Goal: Task Accomplishment & Management: Manage account settings

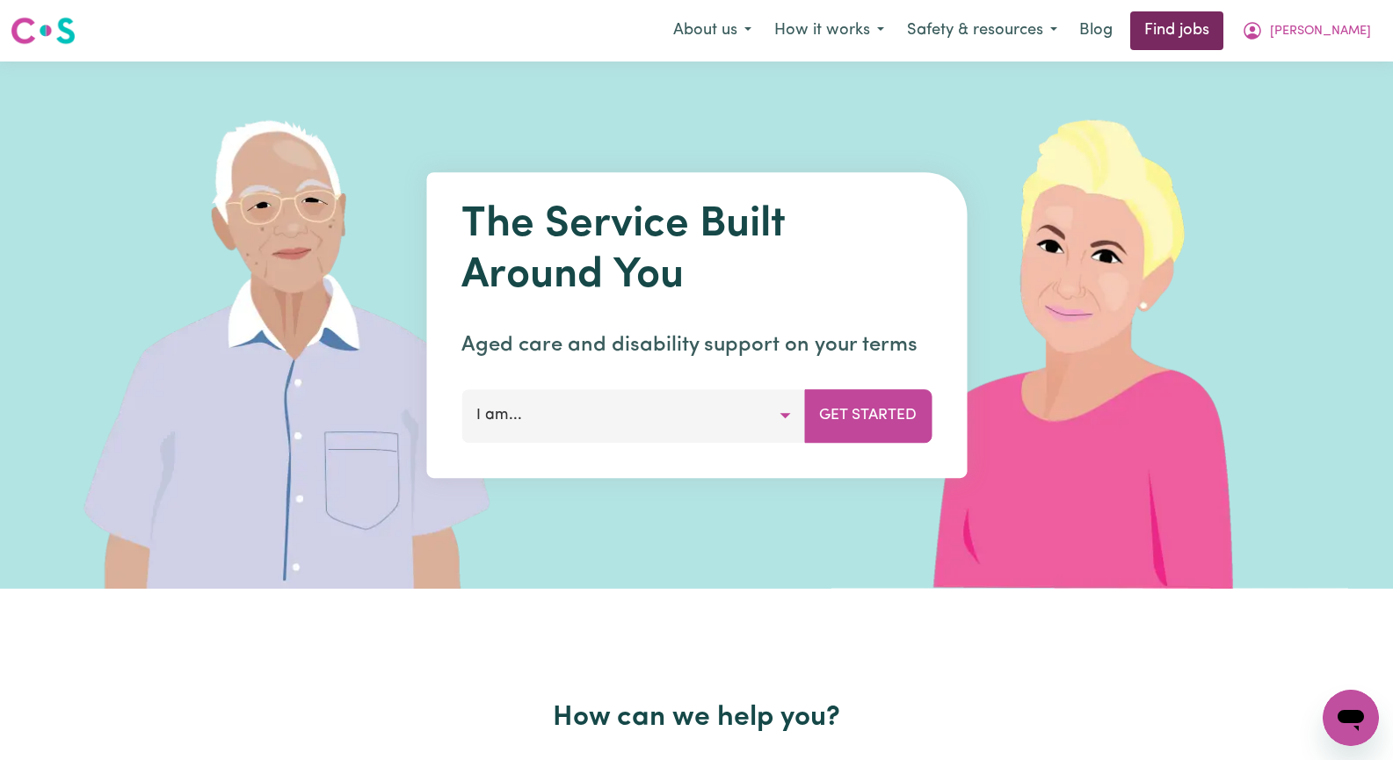
click at [1224, 23] on link "Find jobs" at bounding box center [1176, 30] width 93 height 39
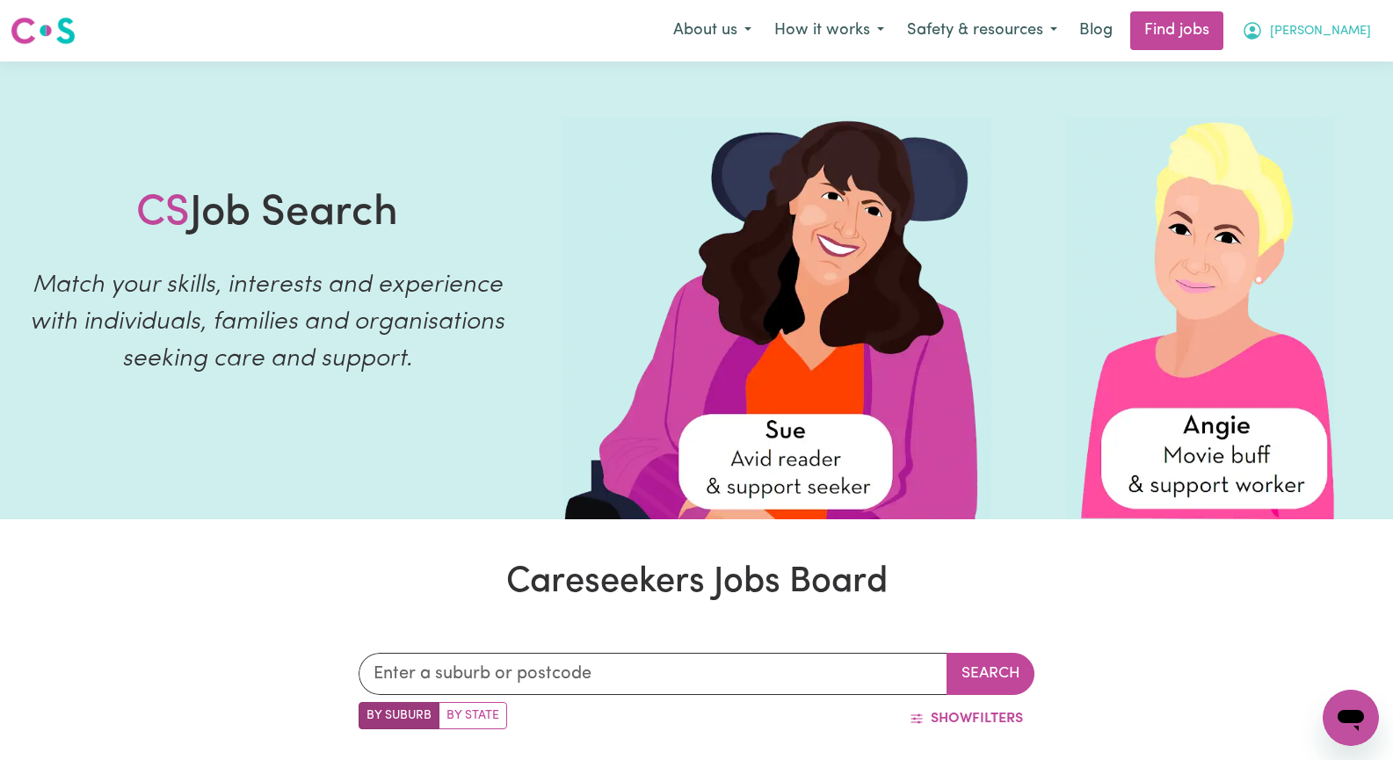
click at [1341, 28] on span "[PERSON_NAME]" at bounding box center [1320, 31] width 101 height 19
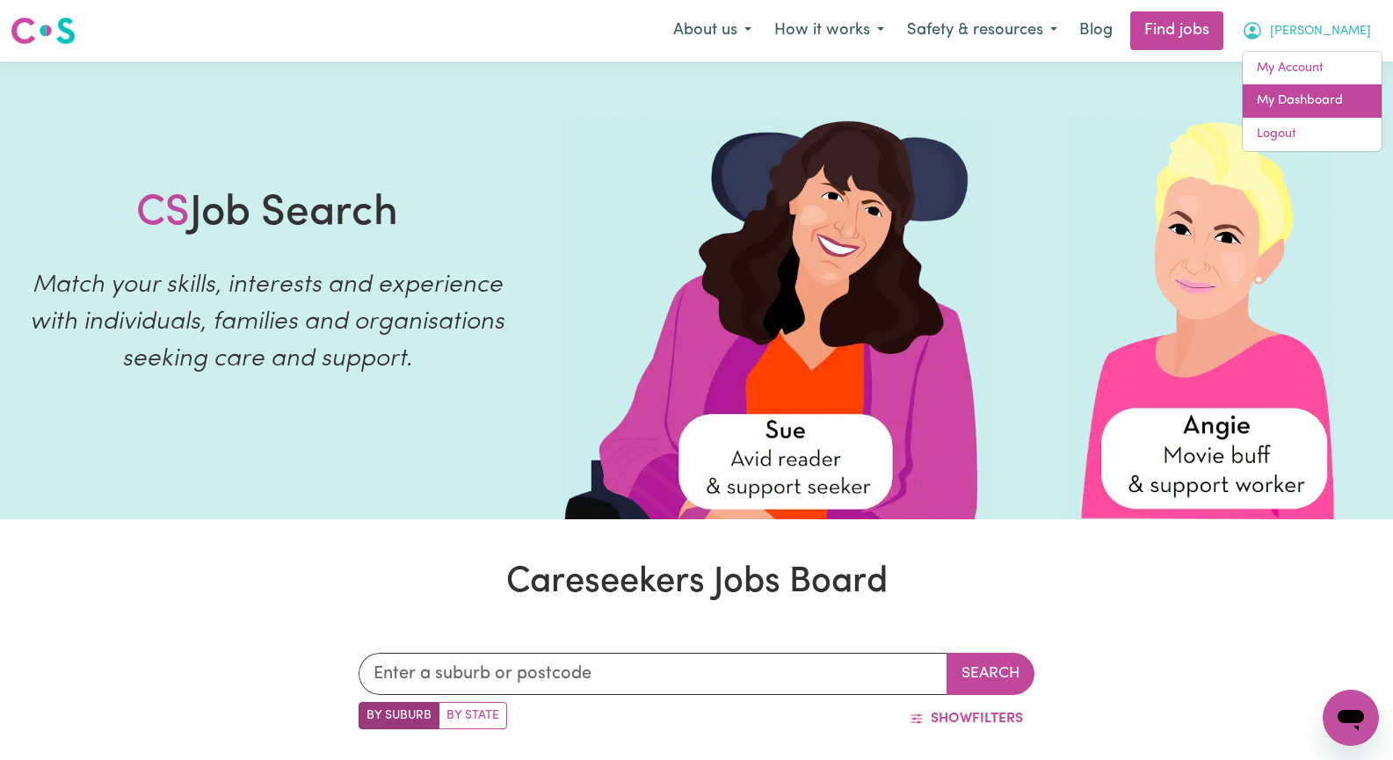
click at [1327, 103] on link "My Dashboard" at bounding box center [1312, 100] width 139 height 33
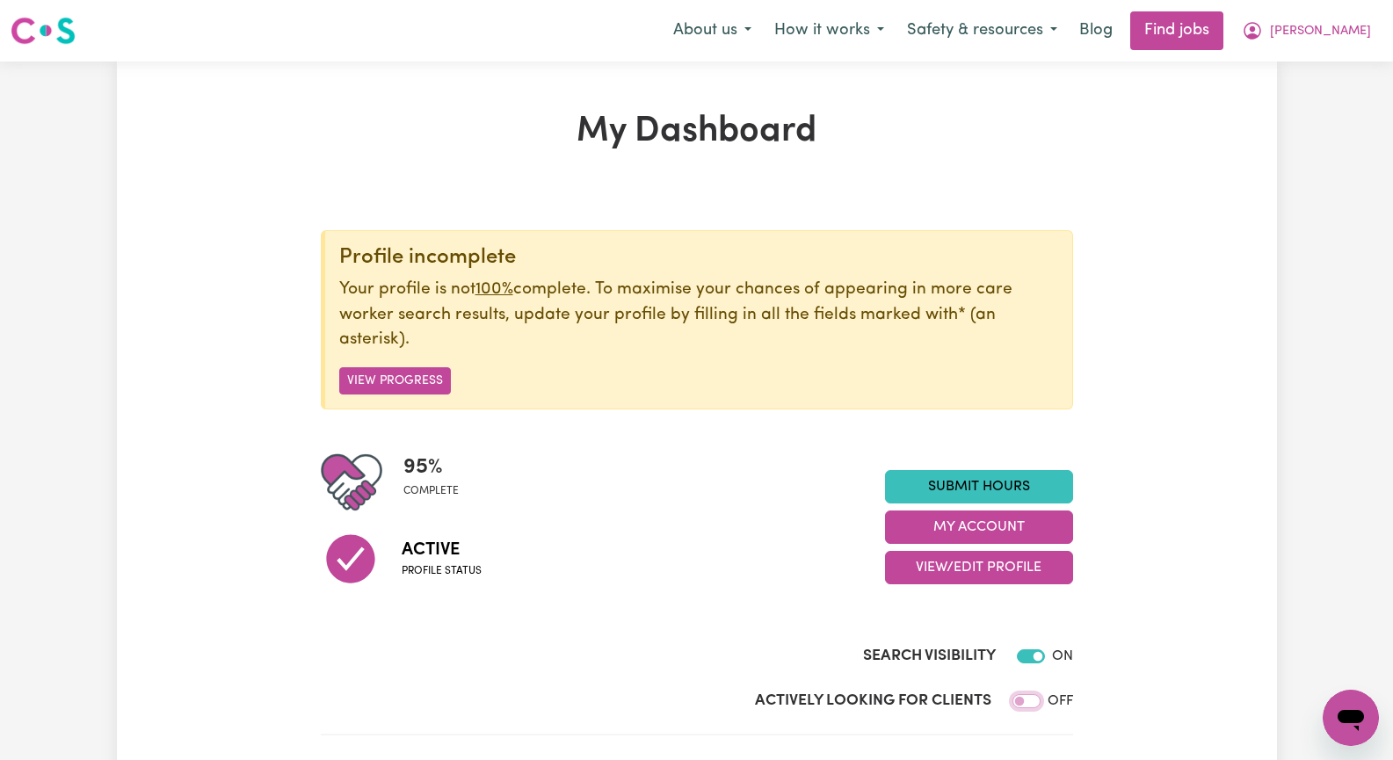
drag, startPoint x: 1015, startPoint y: 700, endPoint x: 1034, endPoint y: 700, distance: 18.5
click at [1034, 700] on input "Actively Looking for Clients" at bounding box center [1027, 701] width 28 height 14
checkbox input "true"
click at [1351, 33] on span "[PERSON_NAME]" at bounding box center [1320, 31] width 101 height 19
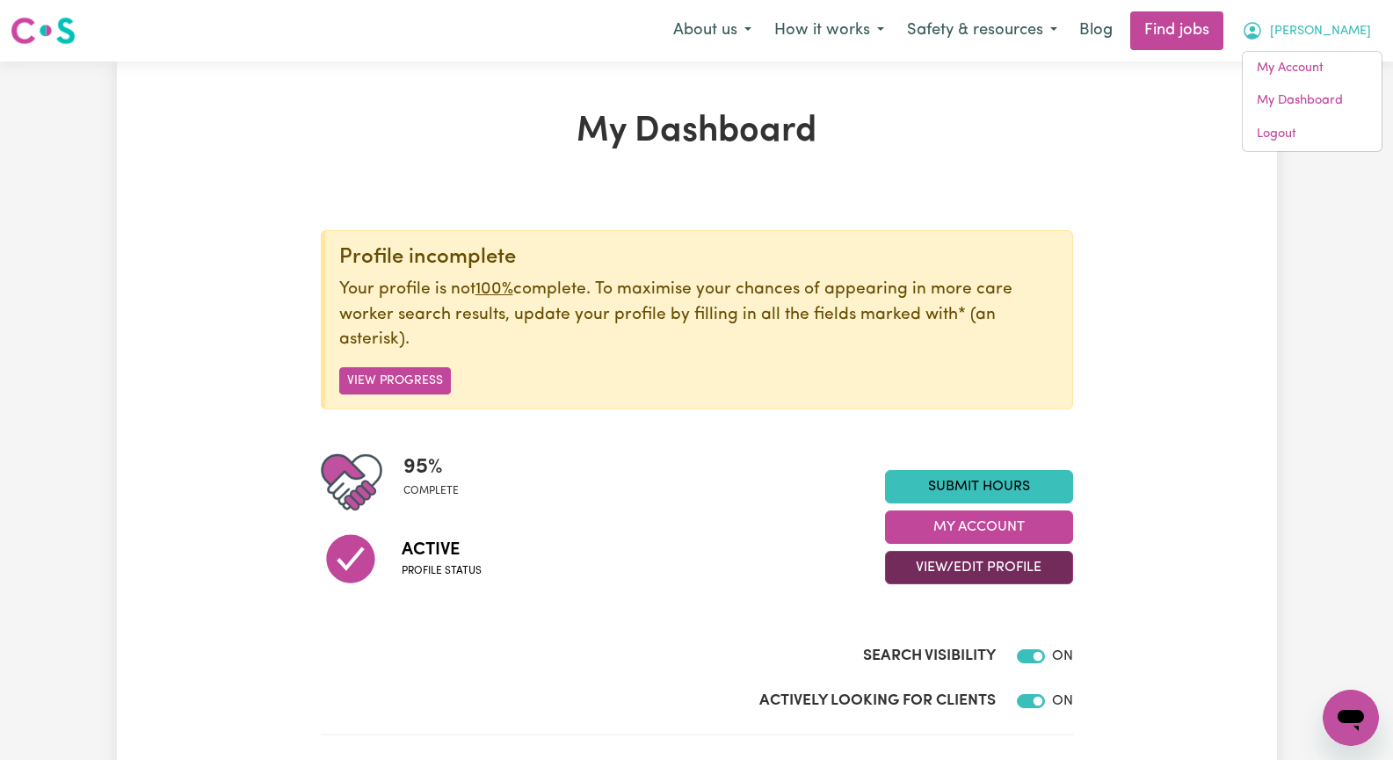
click at [988, 565] on button "View/Edit Profile" at bounding box center [979, 567] width 188 height 33
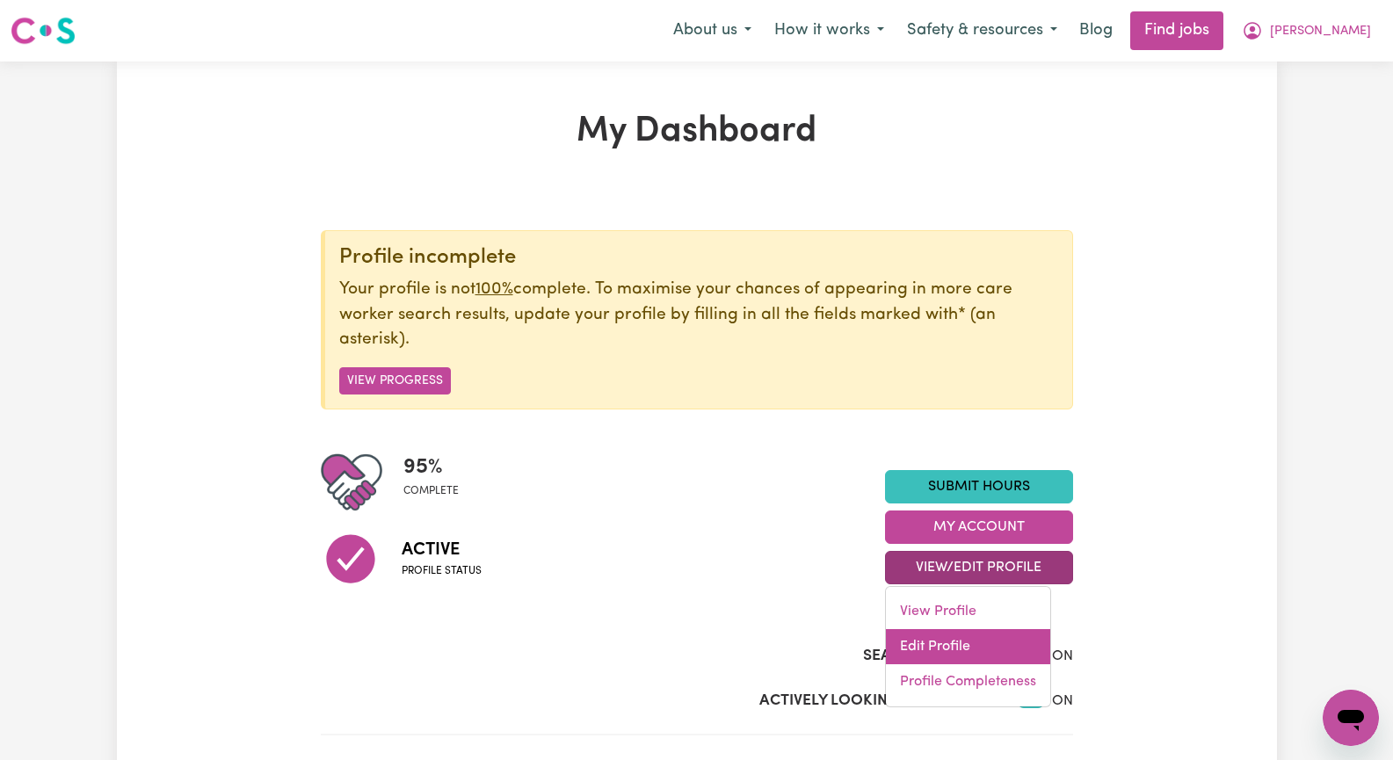
click at [966, 648] on link "Edit Profile" at bounding box center [968, 646] width 164 height 35
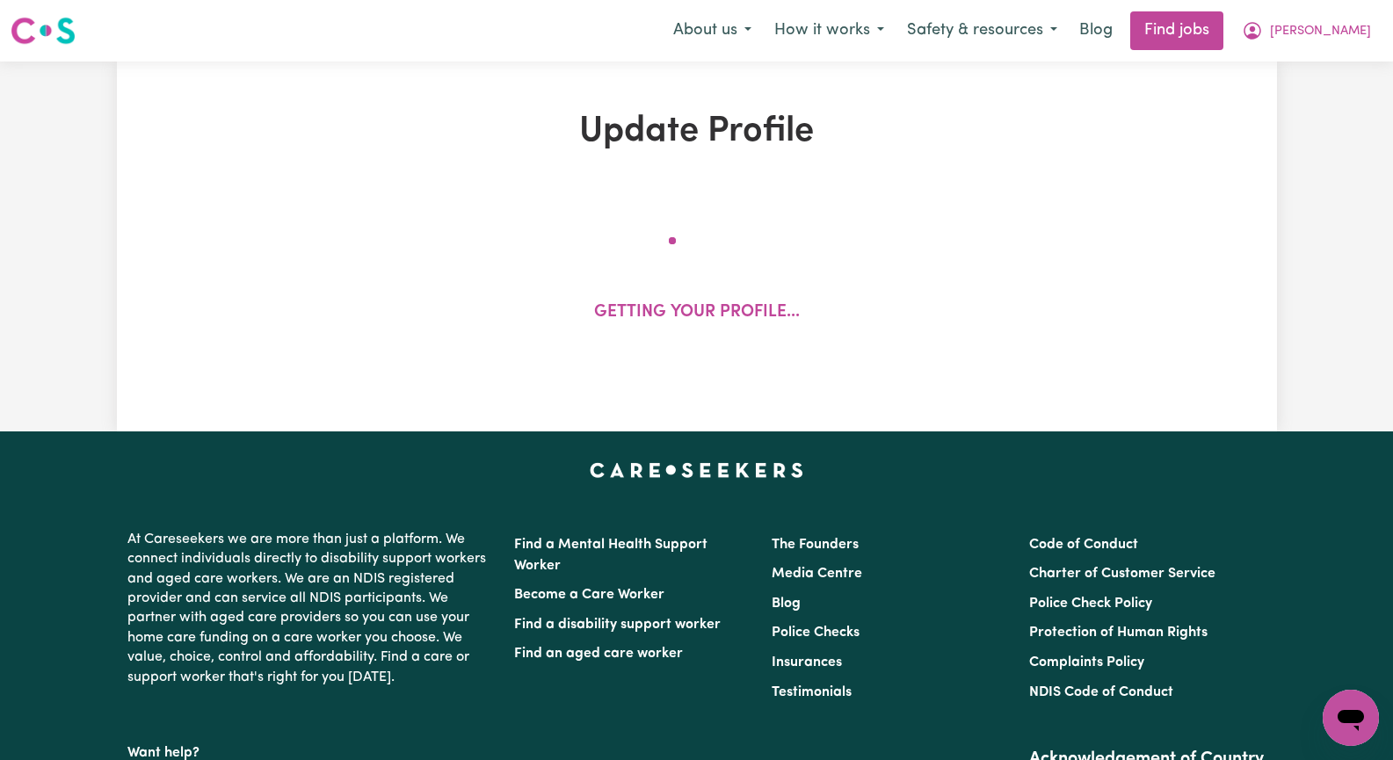
select select "[DEMOGRAPHIC_DATA]"
select select "[DEMOGRAPHIC_DATA] Citizen"
select select "Studying a healthcare related degree or qualification"
select select "55"
select select "75"
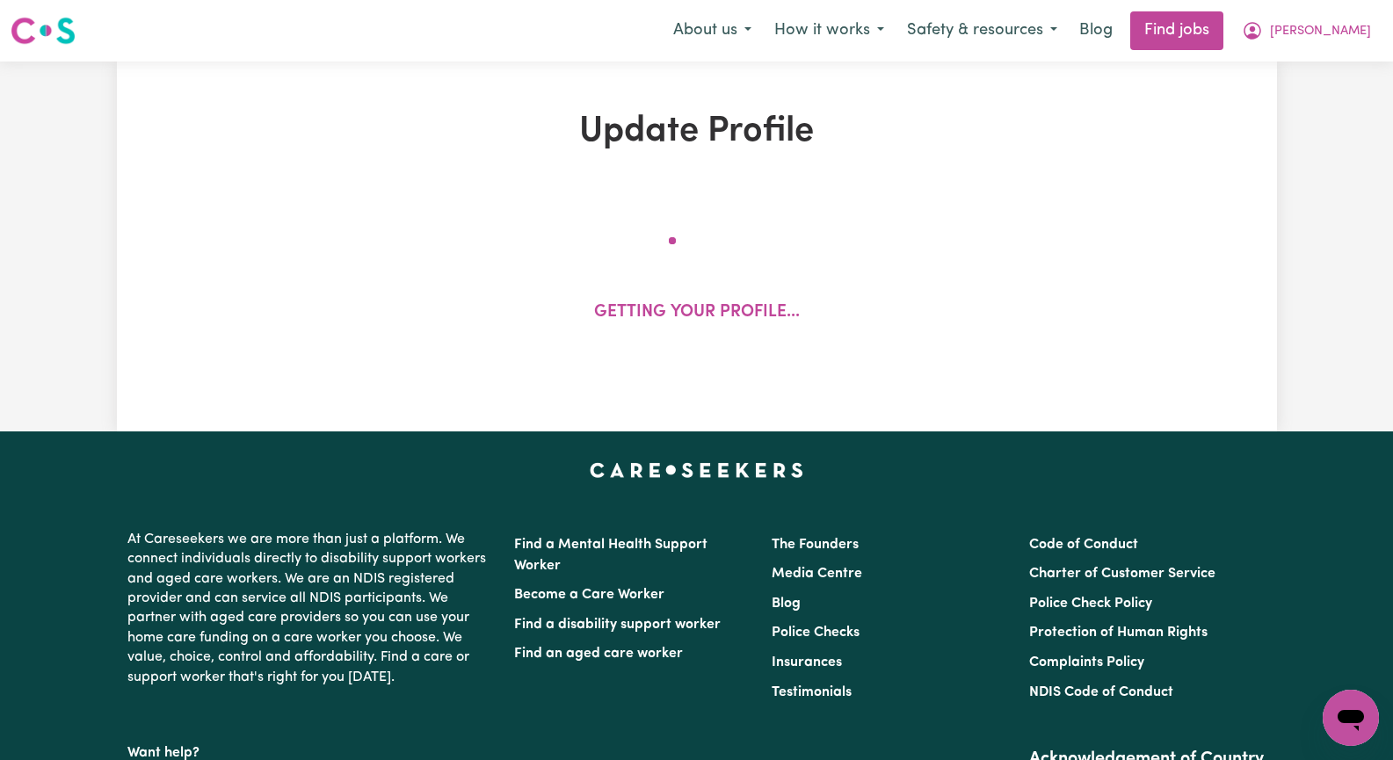
select select "90"
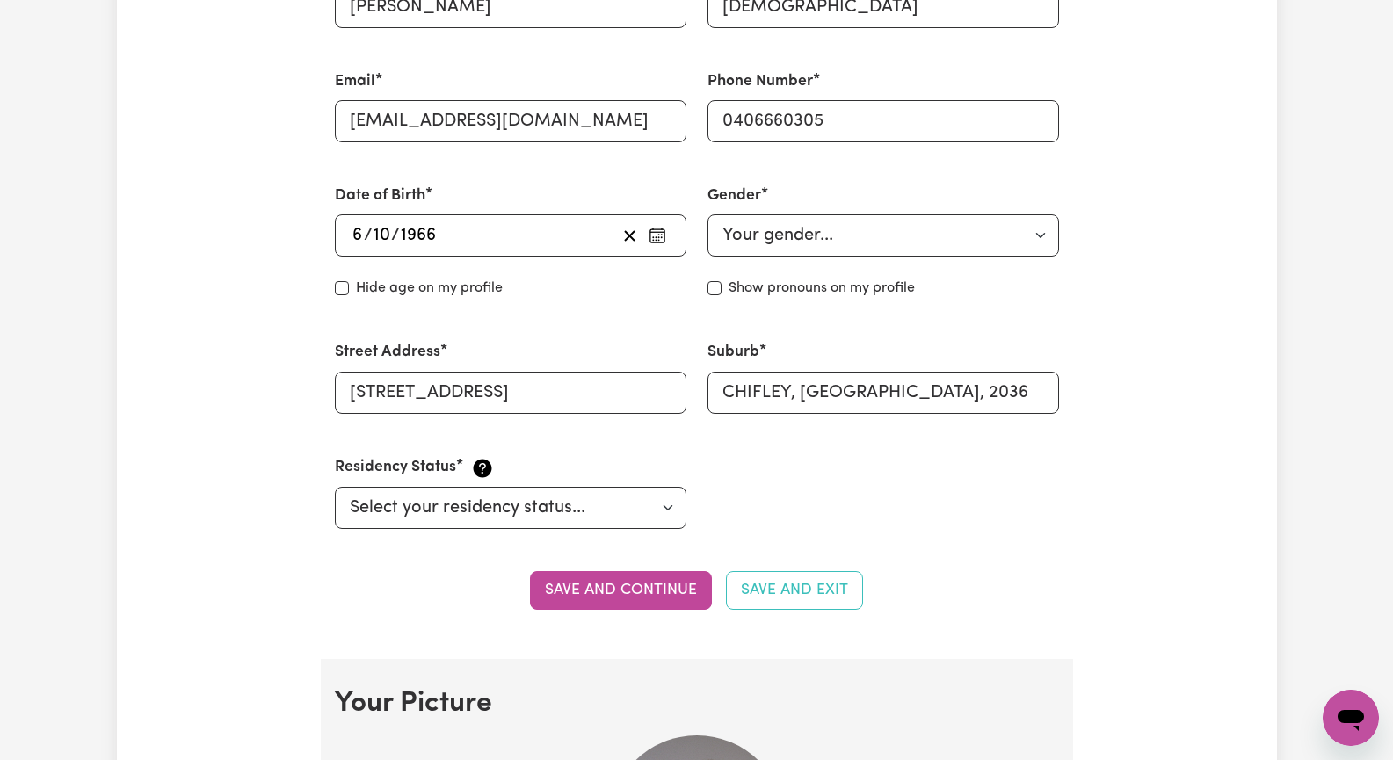
scroll to position [615, 0]
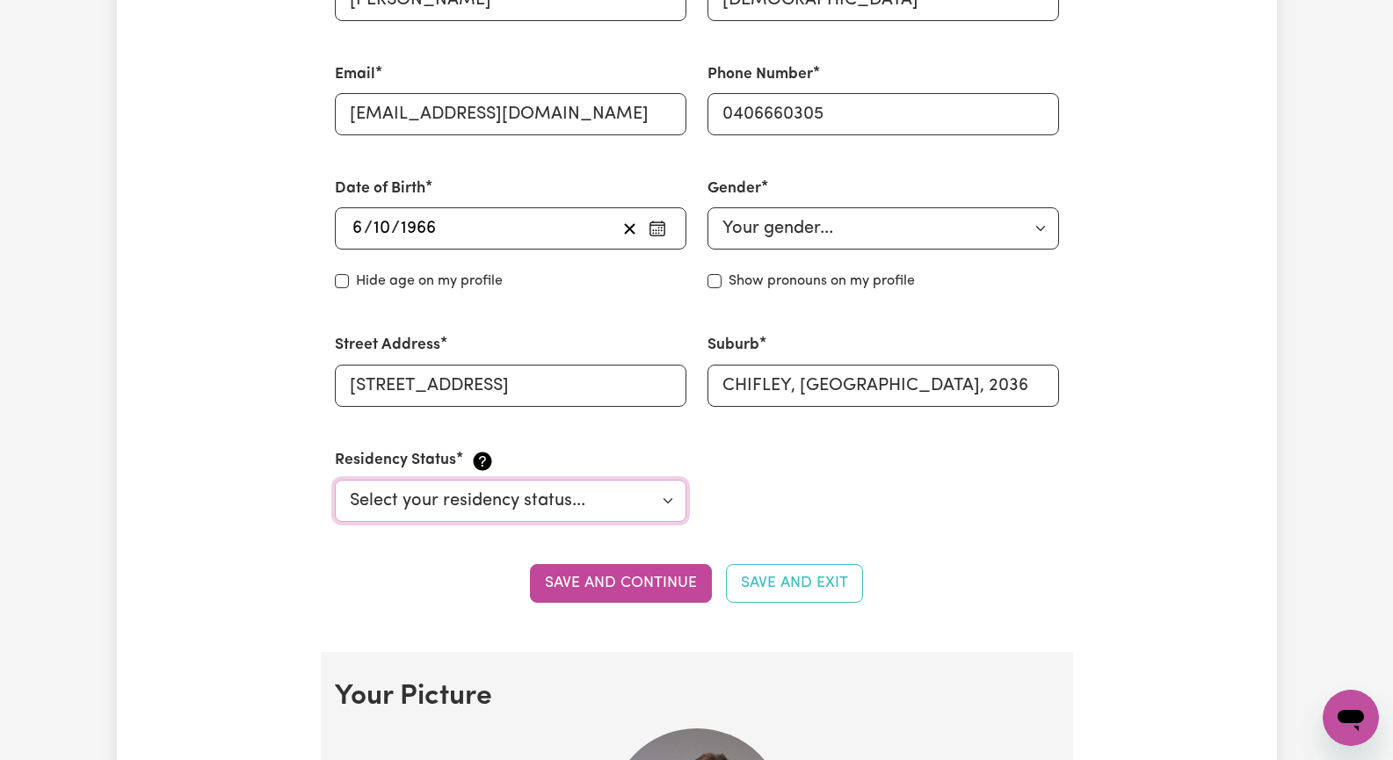
click at [664, 491] on select "Select your residency status... [DEMOGRAPHIC_DATA] citizen Australian PR [DEMOG…" at bounding box center [511, 501] width 352 height 42
click at [335, 480] on select "Select your residency status... [DEMOGRAPHIC_DATA] citizen Australian PR [DEMOG…" at bounding box center [511, 501] width 352 height 42
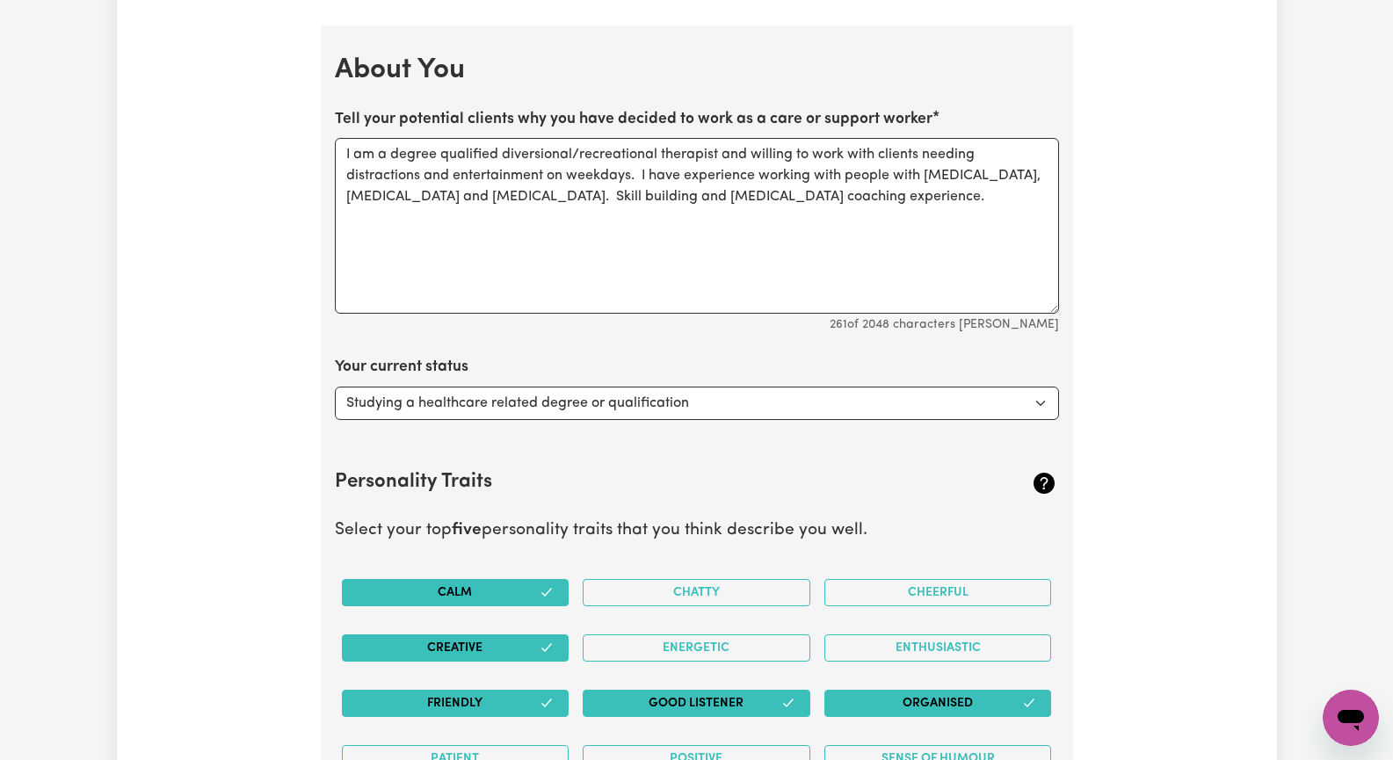
scroll to position [2461, 0]
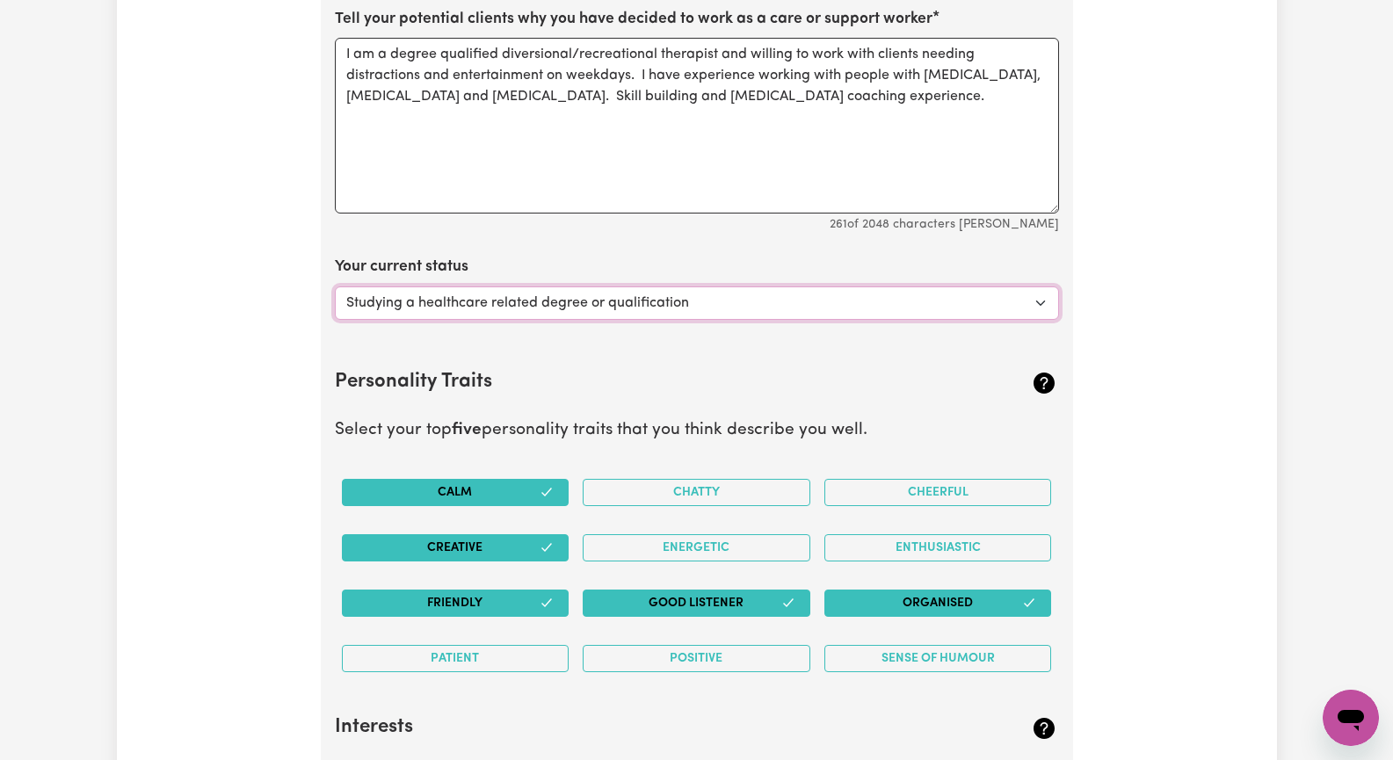
click at [1041, 302] on select "Select... Studying a healthcare related degree or qualification Studying a non-…" at bounding box center [697, 303] width 724 height 33
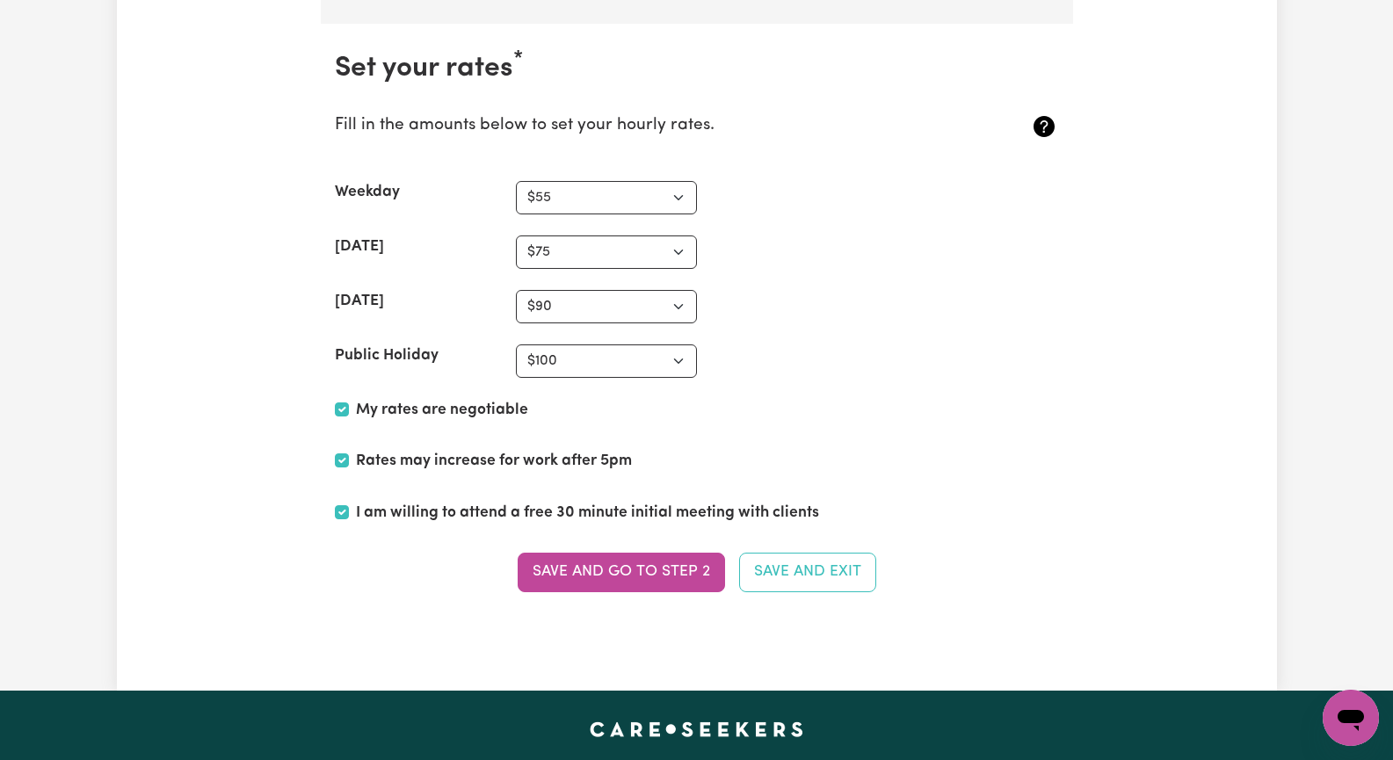
scroll to position [4044, 0]
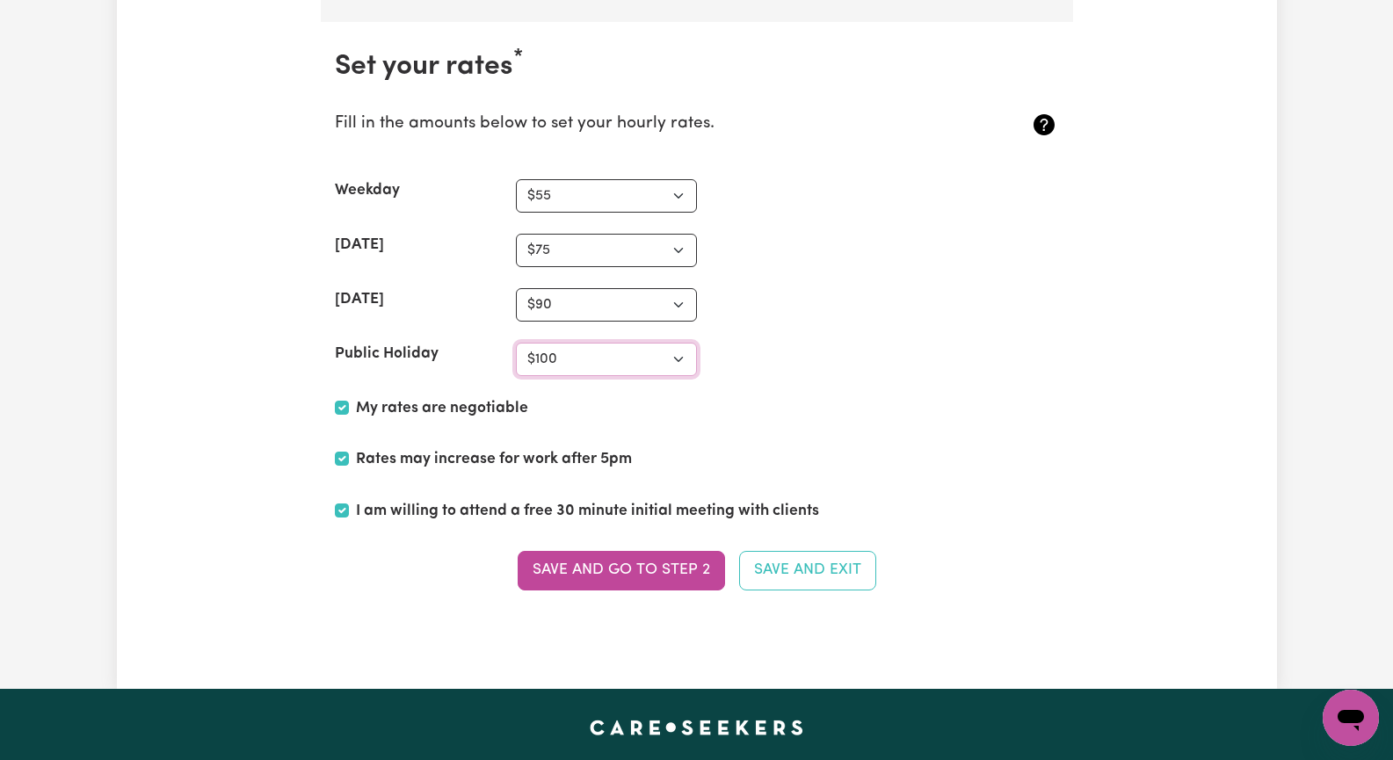
click at [682, 358] on select "N/A $37 $38 $39 $40 $41 $42 $43 $44 $45 $46 $47 $48 $49 $50 $51 $52 $53 $54 $55…" at bounding box center [606, 359] width 181 height 33
select select "90"
click at [516, 343] on select "N/A $37 $38 $39 $40 $41 $42 $43 $44 $45 $46 $47 $48 $49 $50 $51 $52 $53 $54 $55…" at bounding box center [606, 359] width 181 height 33
click at [682, 573] on button "Save and go to Step 2" at bounding box center [621, 570] width 207 height 39
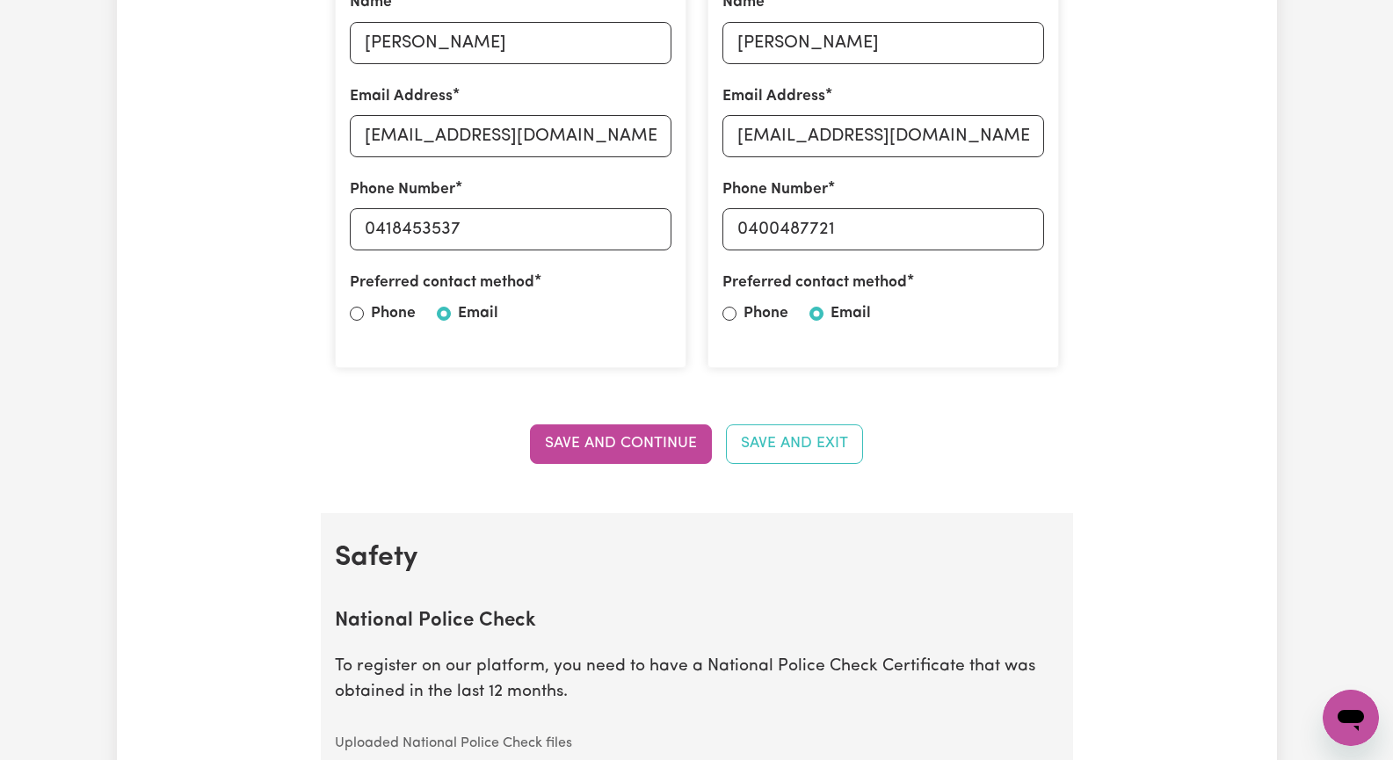
scroll to position [791, 0]
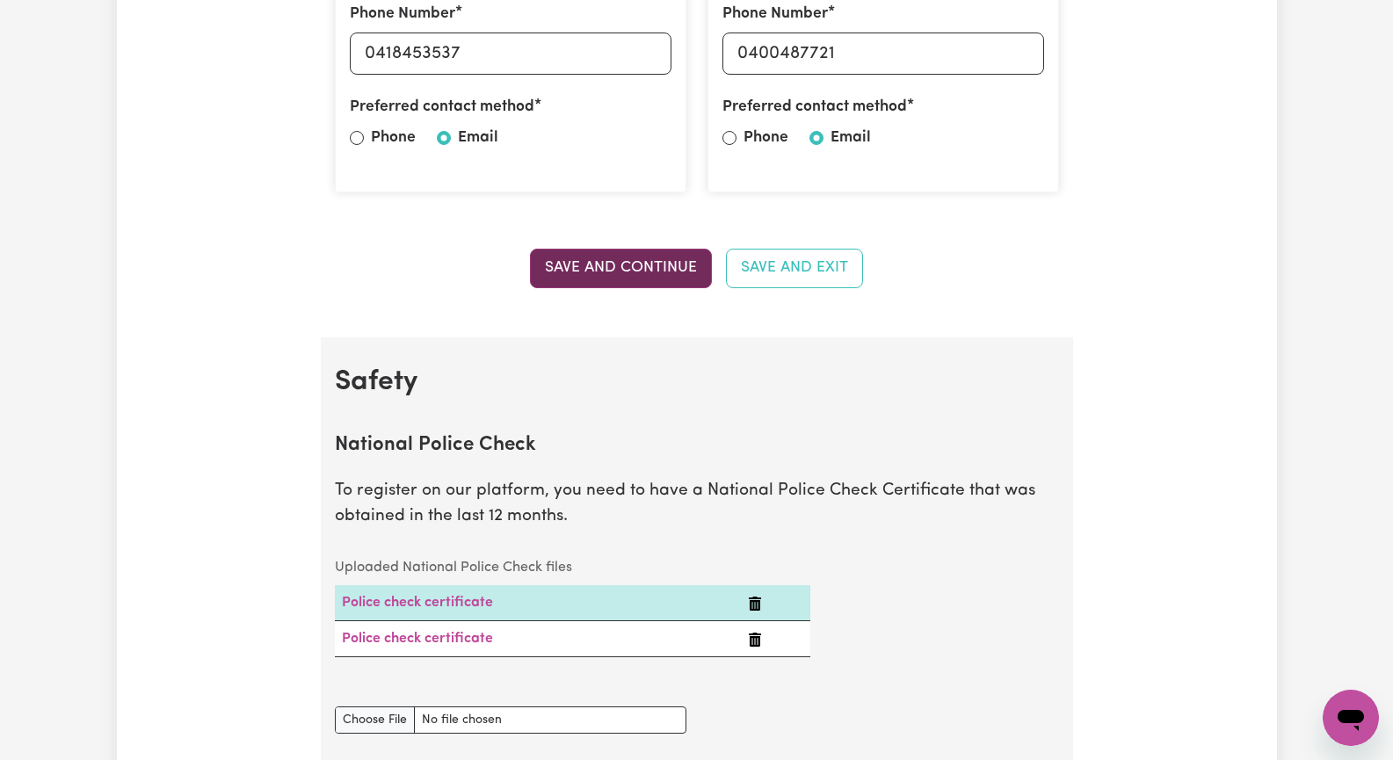
click at [614, 267] on button "Save and Continue" at bounding box center [621, 268] width 182 height 39
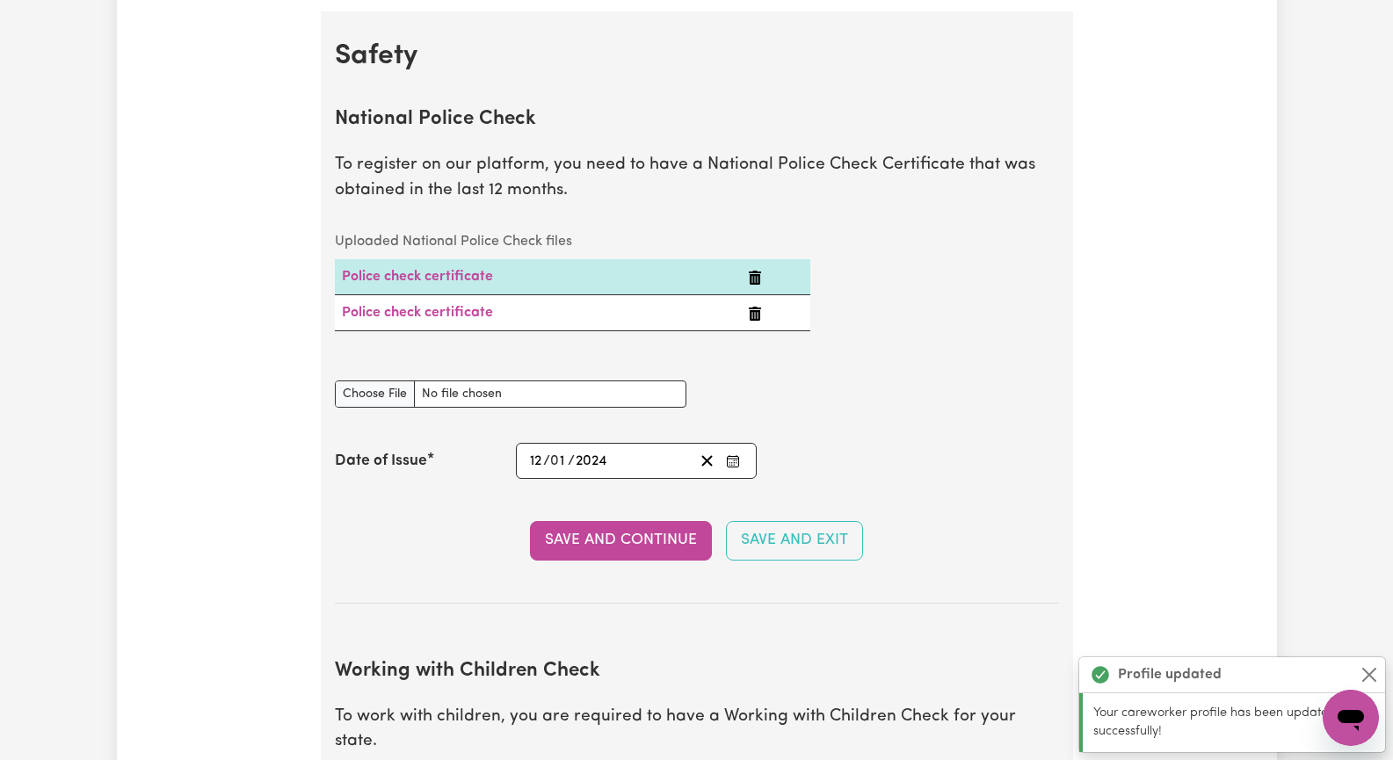
scroll to position [1129, 0]
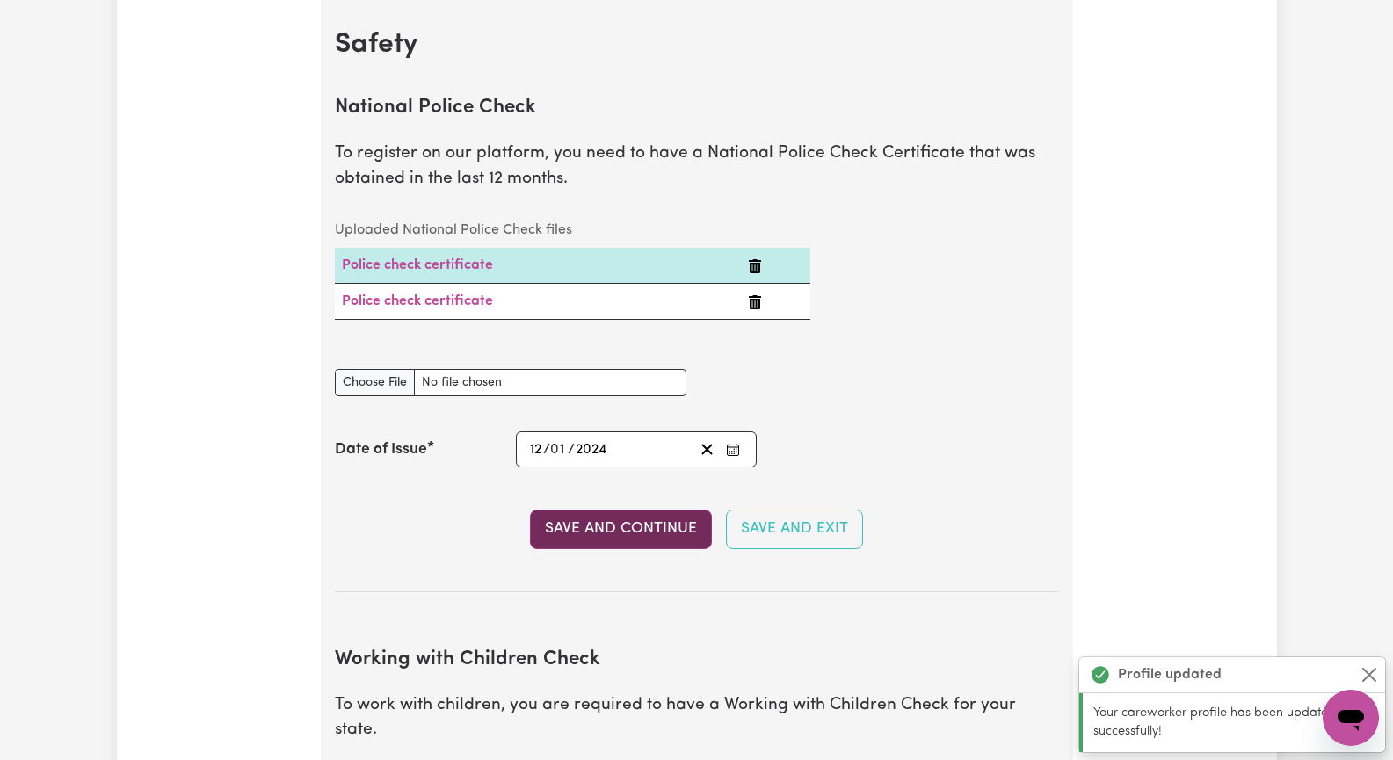
click at [631, 531] on button "Save and Continue" at bounding box center [621, 529] width 182 height 39
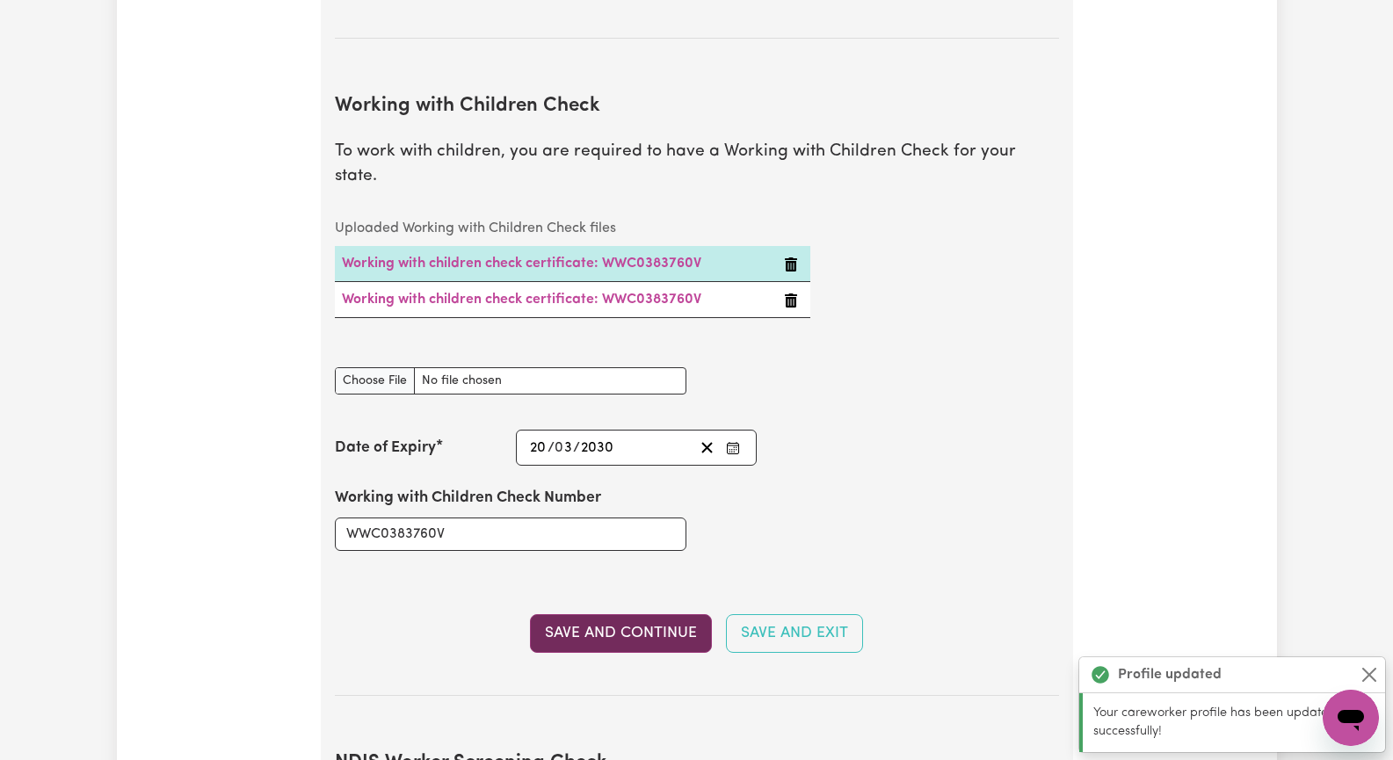
scroll to position [1662, 0]
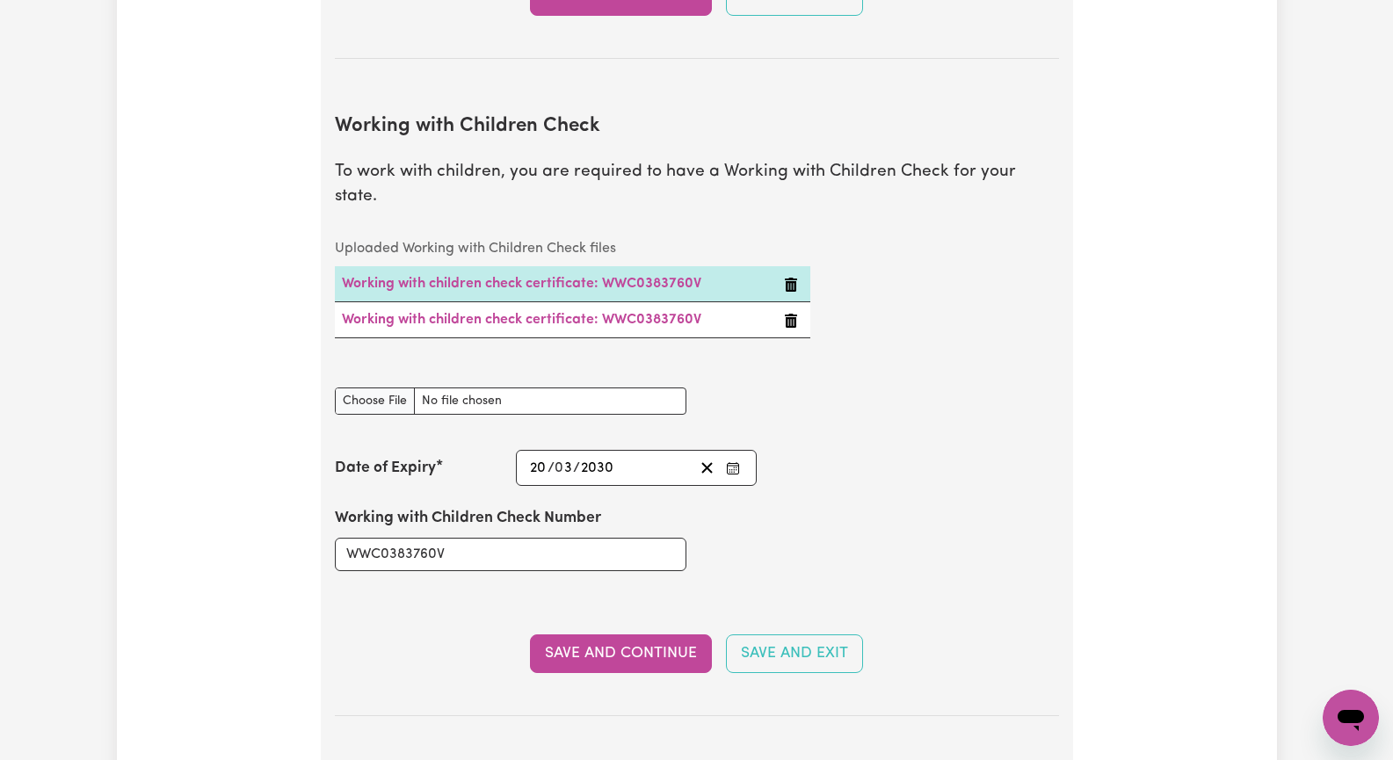
click at [626, 635] on button "Save and Continue" at bounding box center [621, 654] width 182 height 39
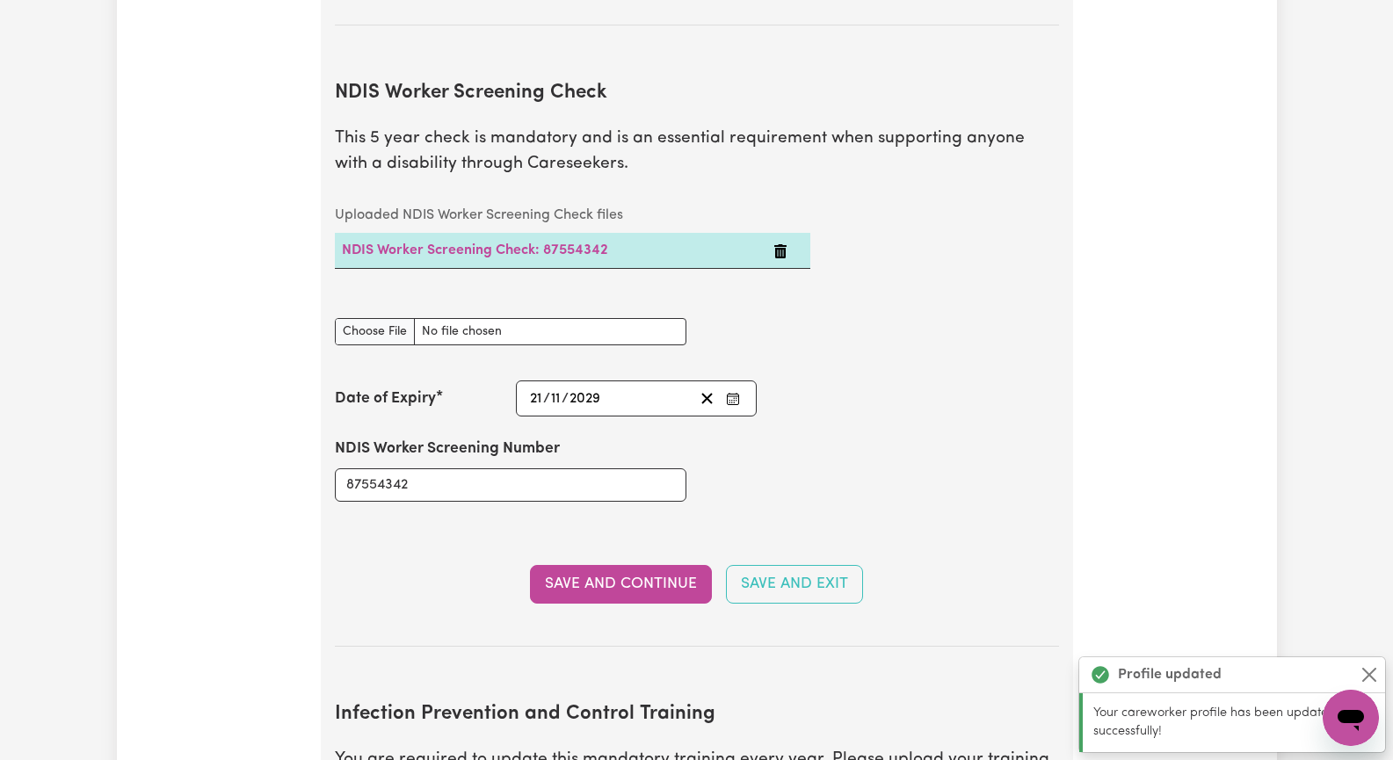
scroll to position [2383, 0]
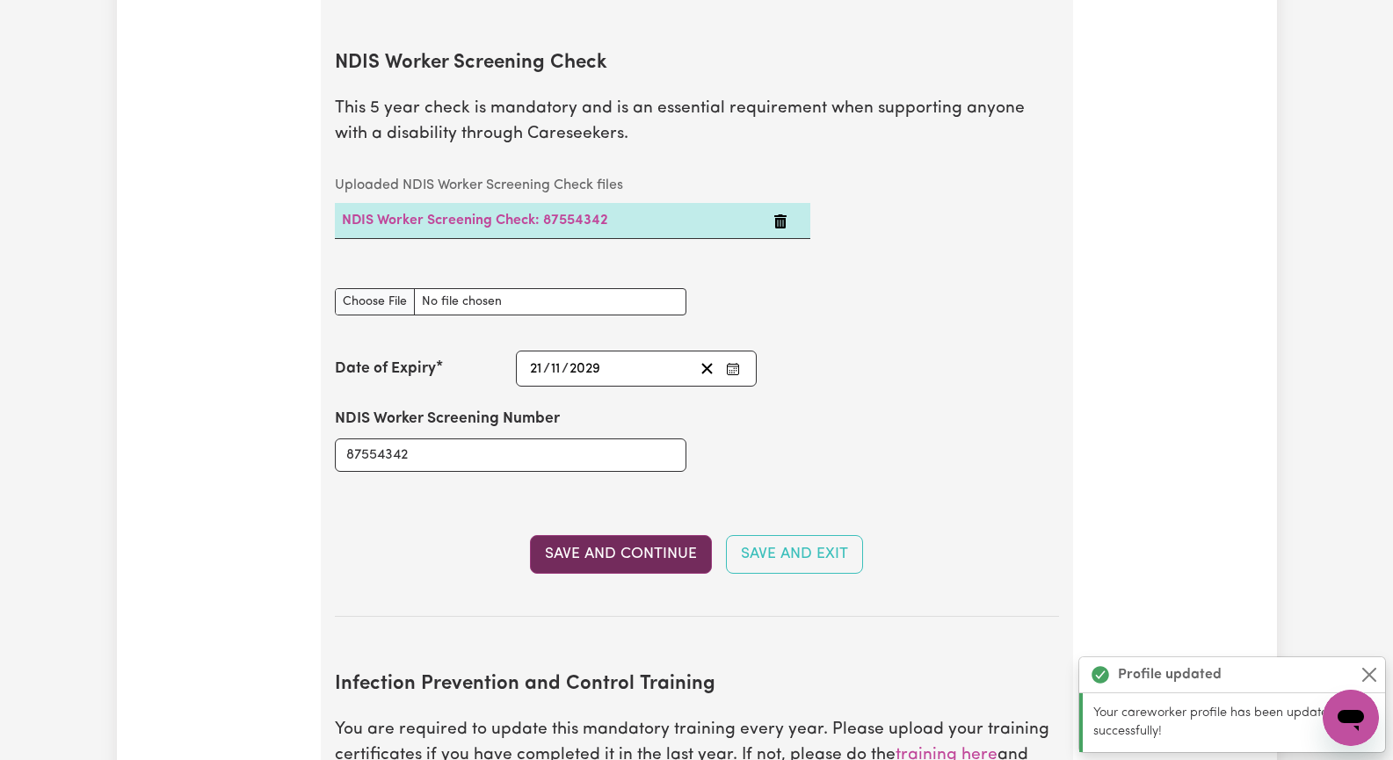
click at [643, 535] on button "Save and Continue" at bounding box center [621, 554] width 182 height 39
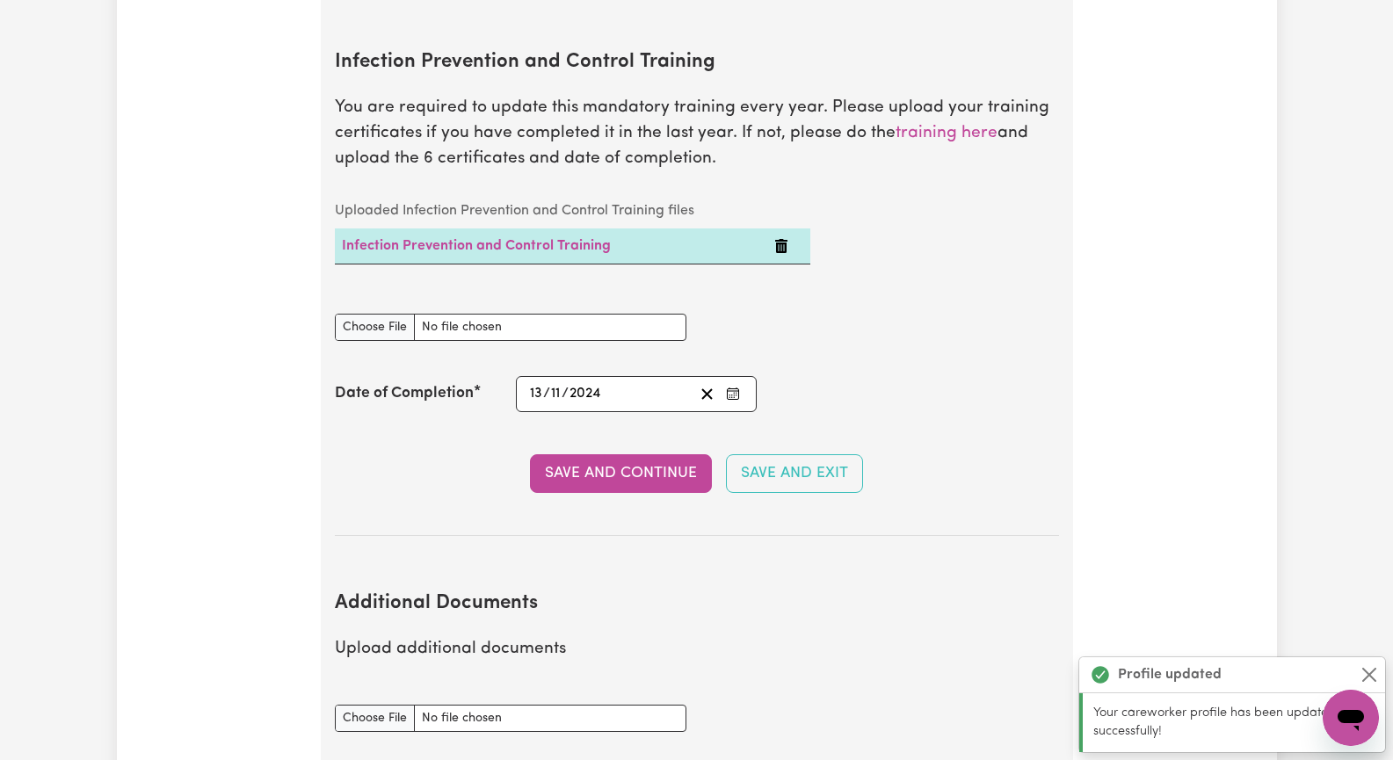
scroll to position [3181, 0]
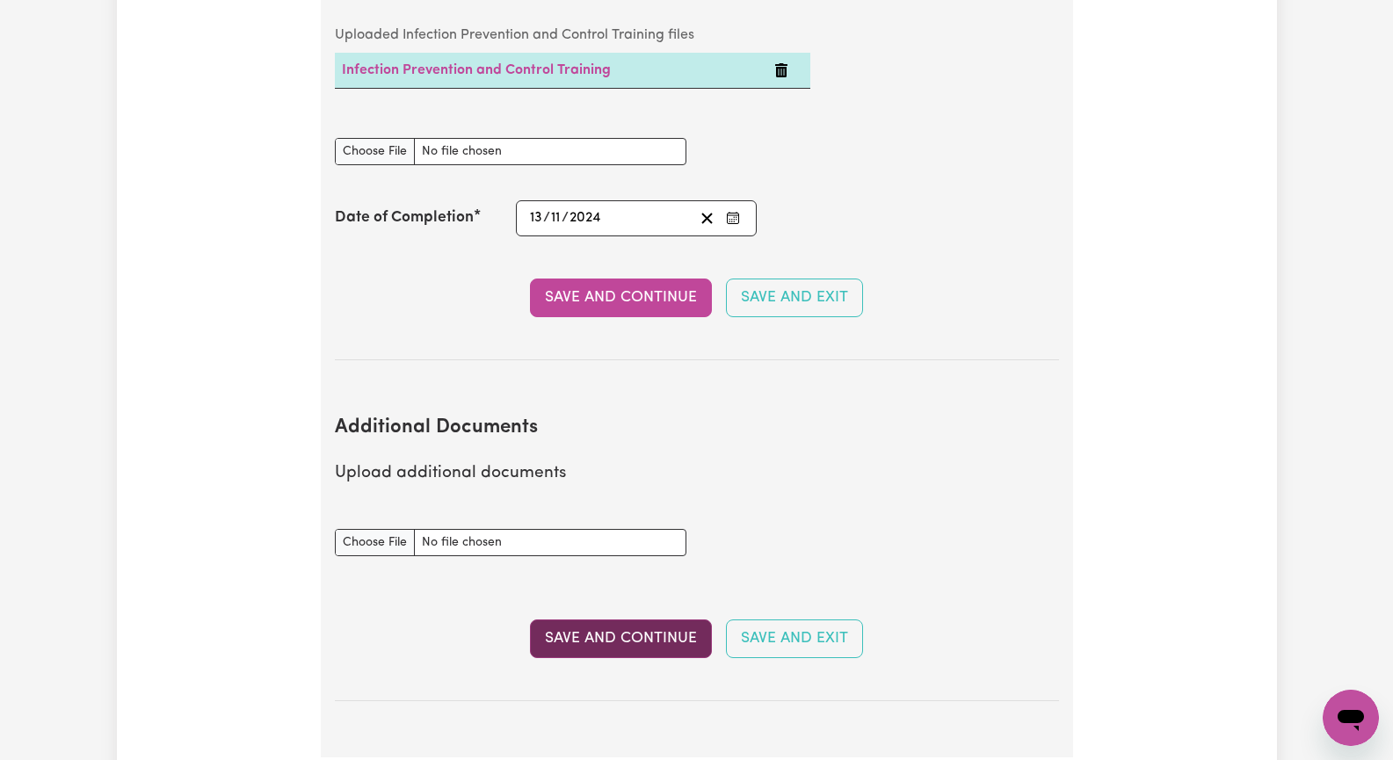
click at [638, 620] on button "Save and Continue" at bounding box center [621, 639] width 182 height 39
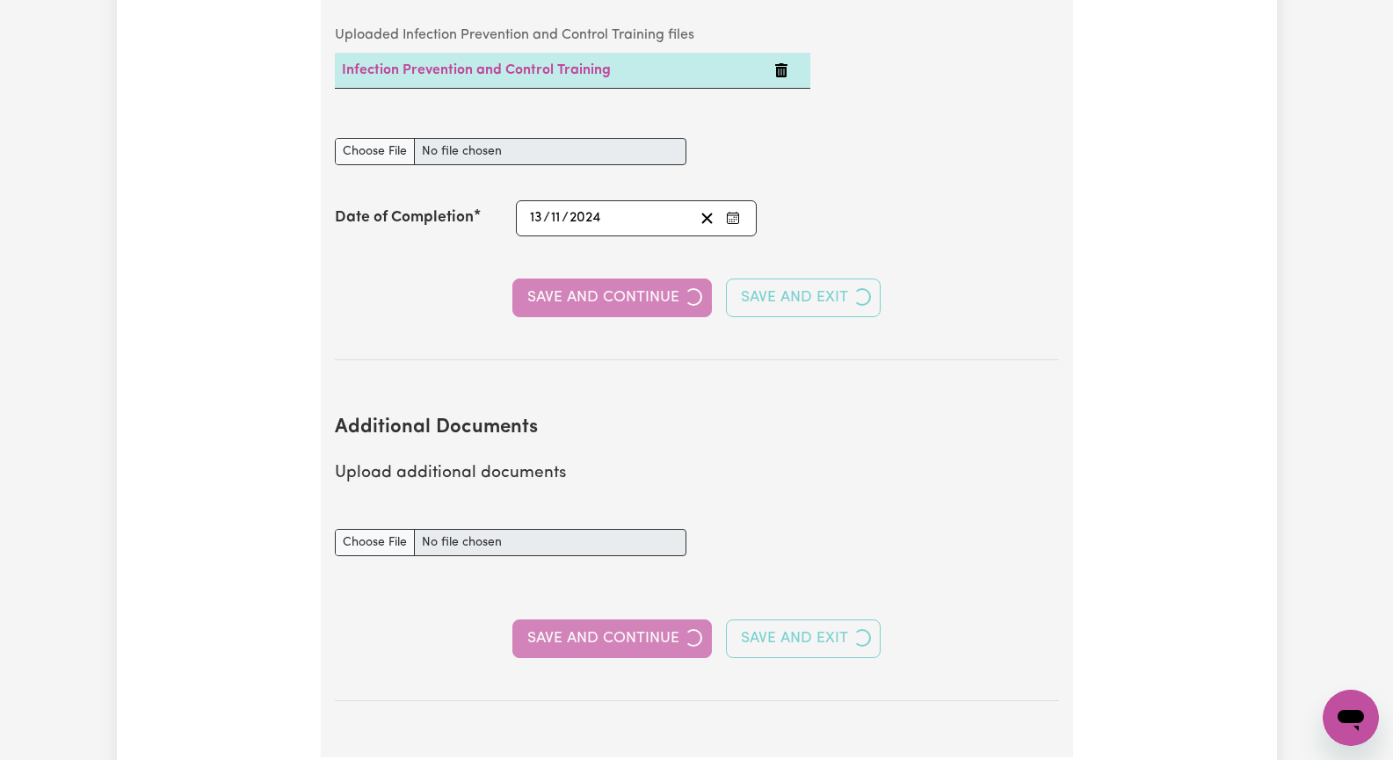
select select "2017"
select select "2018"
select select "Certificate III (Individual Support)"
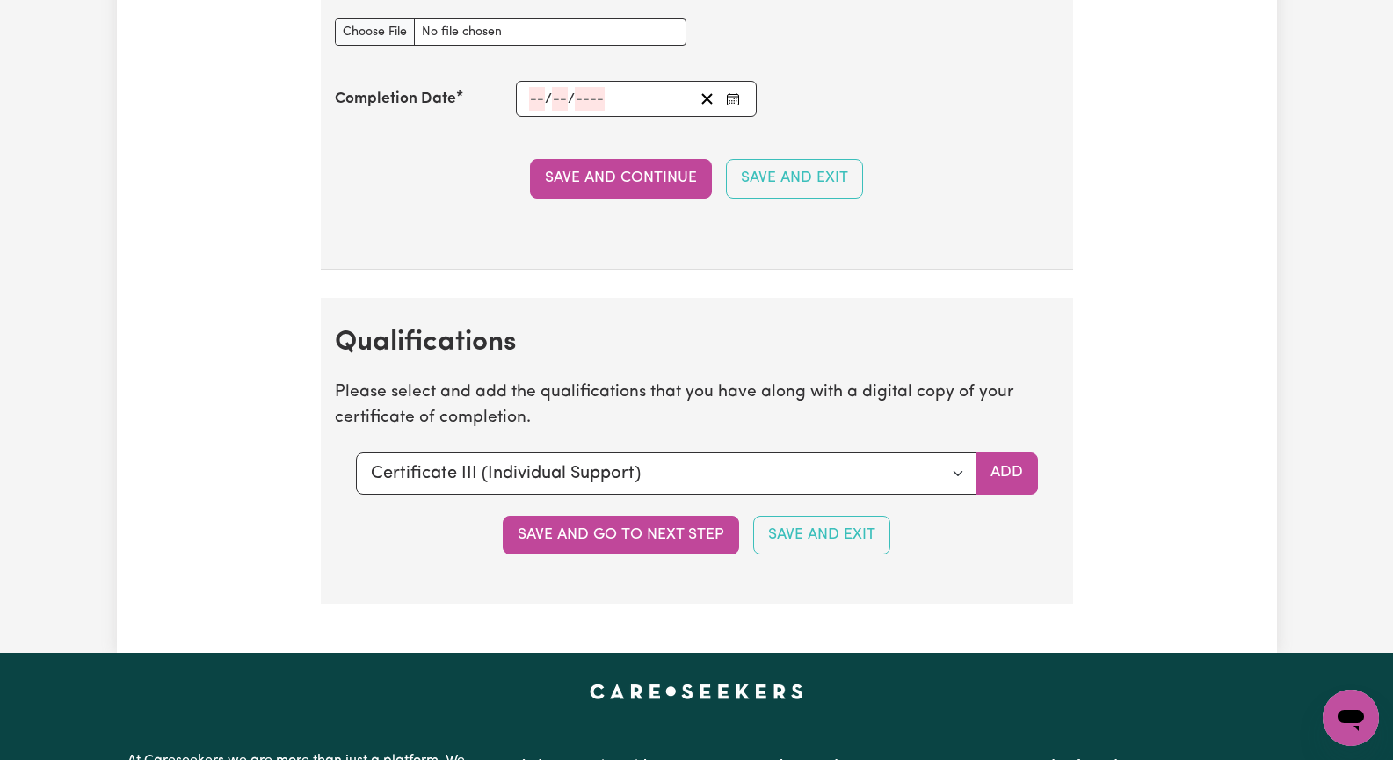
scroll to position [4395, 0]
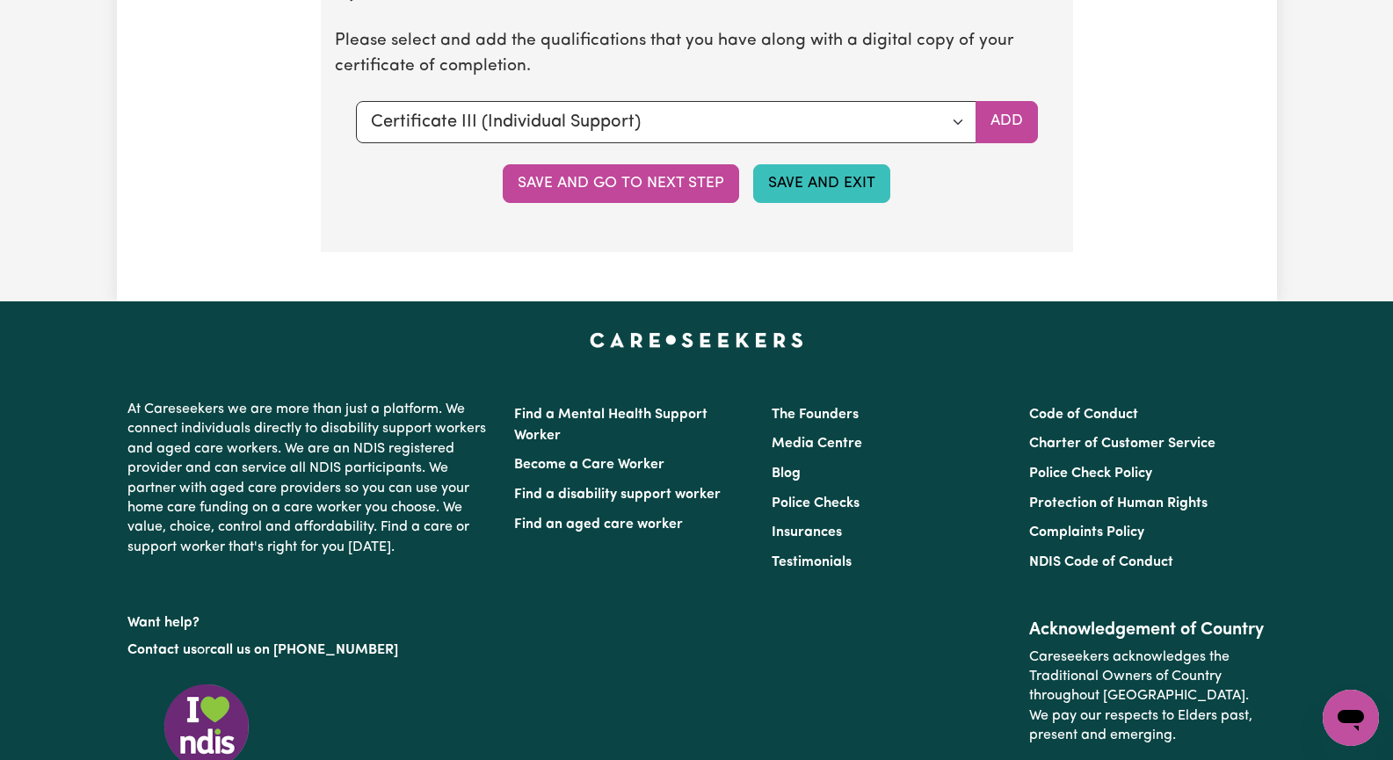
click at [811, 180] on button "Save and Exit" at bounding box center [821, 183] width 137 height 39
